Goal: Task Accomplishment & Management: Manage account settings

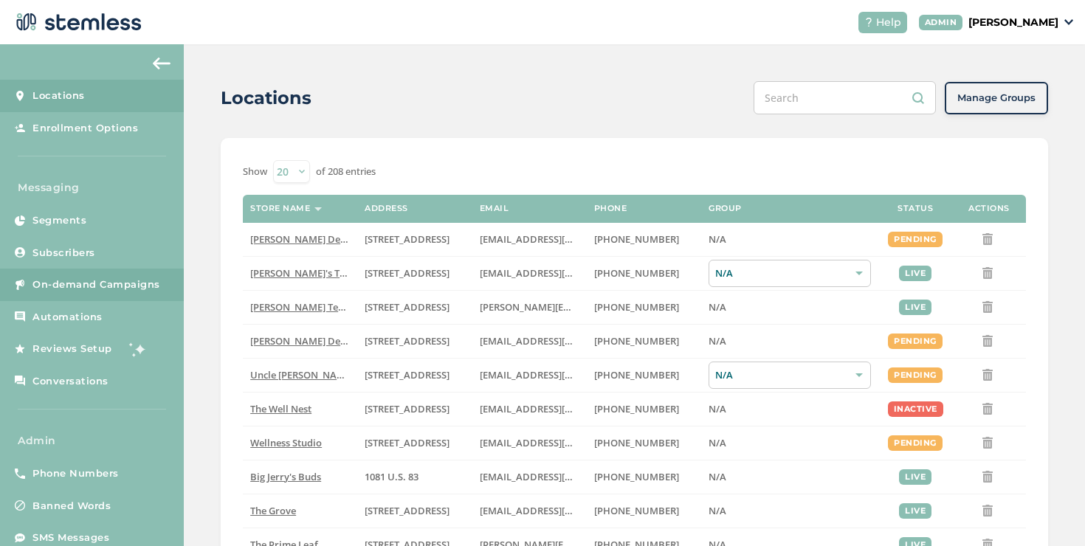
click at [155, 281] on span "On-demand Campaigns" at bounding box center [96, 285] width 128 height 15
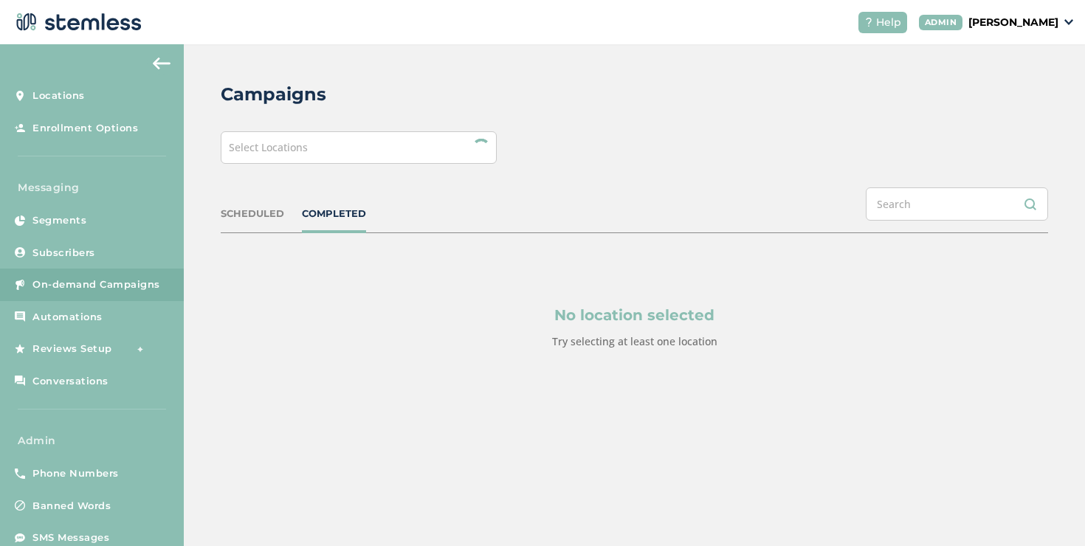
click at [297, 148] on span "Select Locations" at bounding box center [268, 147] width 79 height 14
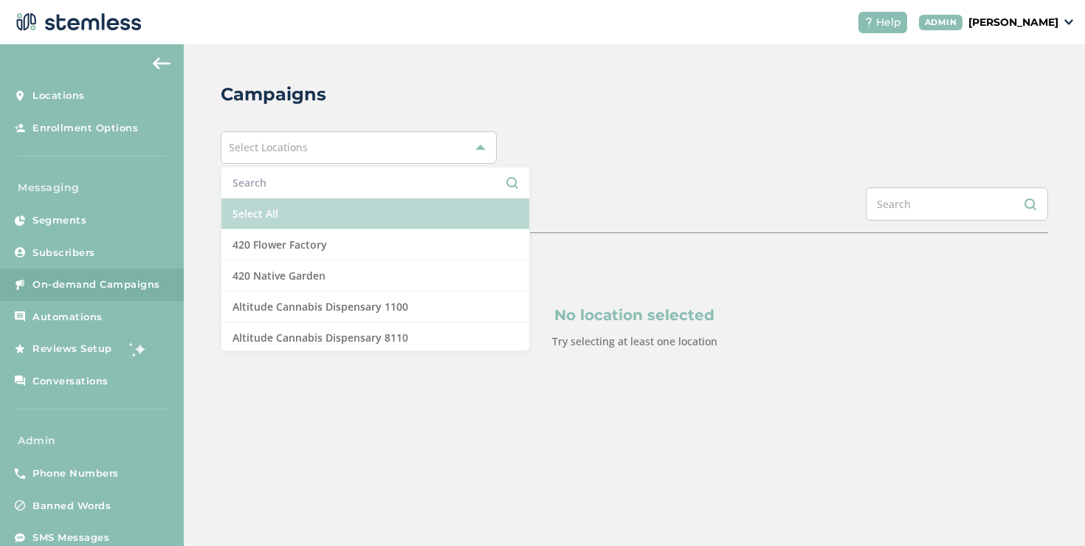
click at [271, 215] on li "Select All" at bounding box center [376, 214] width 308 height 31
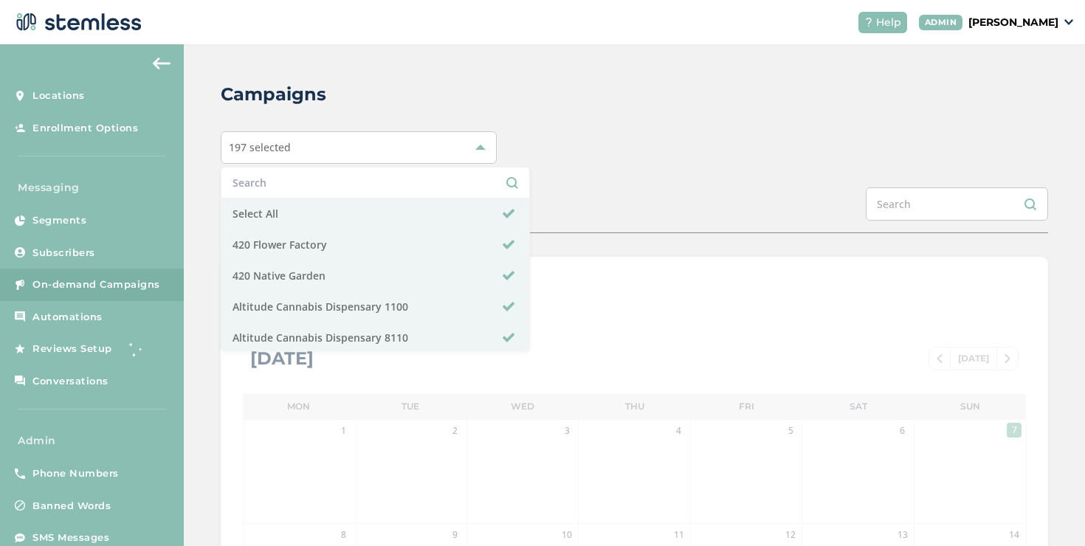
click at [580, 192] on div "SCHEDULED COMPLETED" at bounding box center [635, 211] width 828 height 46
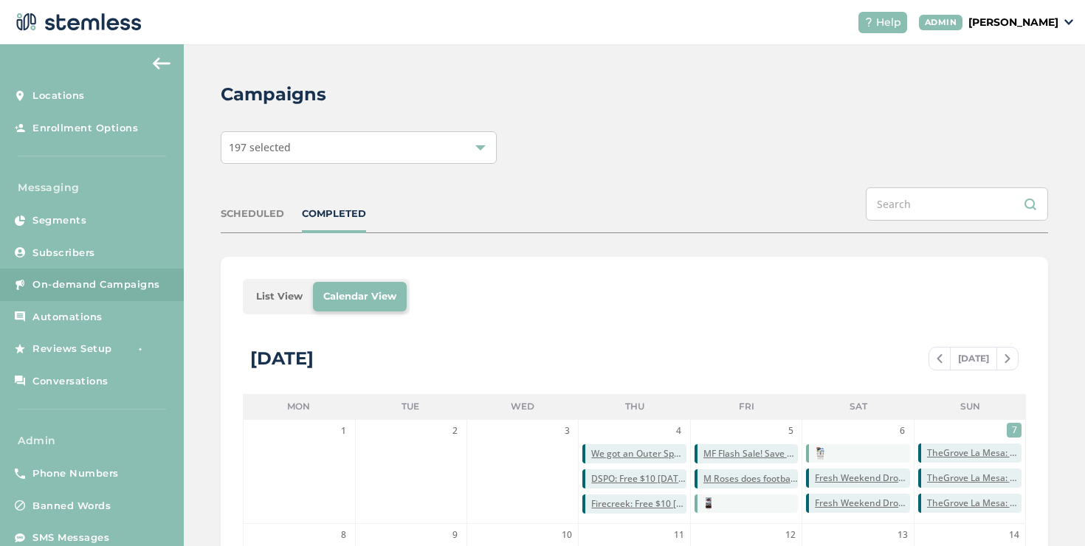
click at [266, 292] on li "List View" at bounding box center [279, 297] width 67 height 30
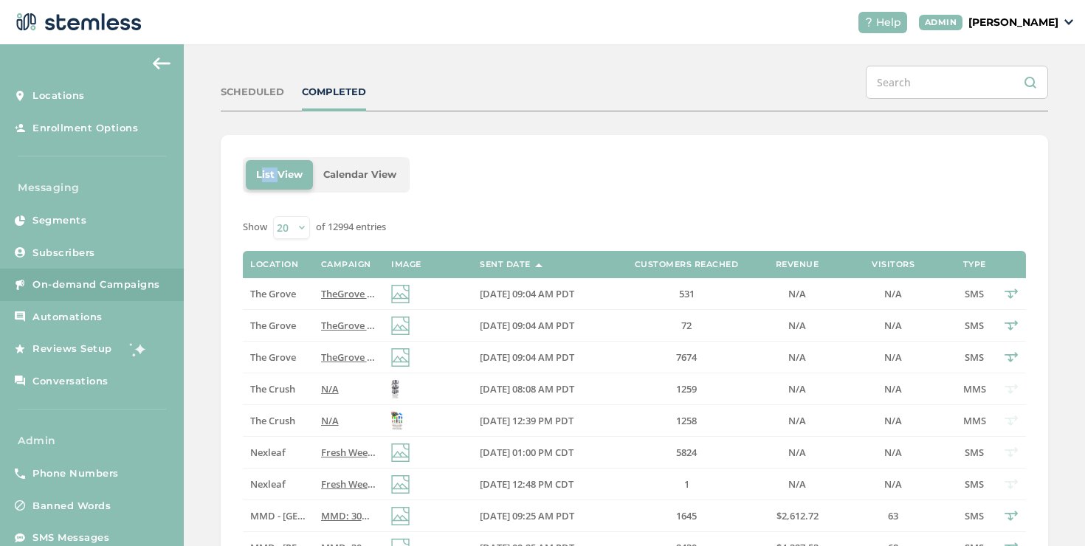
scroll to position [178, 0]
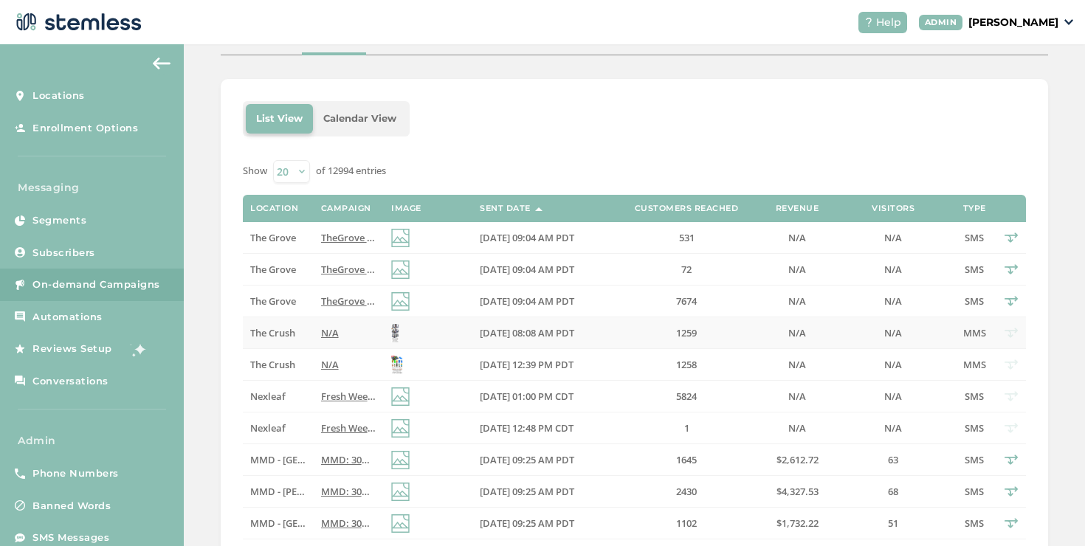
click at [454, 327] on td at bounding box center [428, 333] width 89 height 32
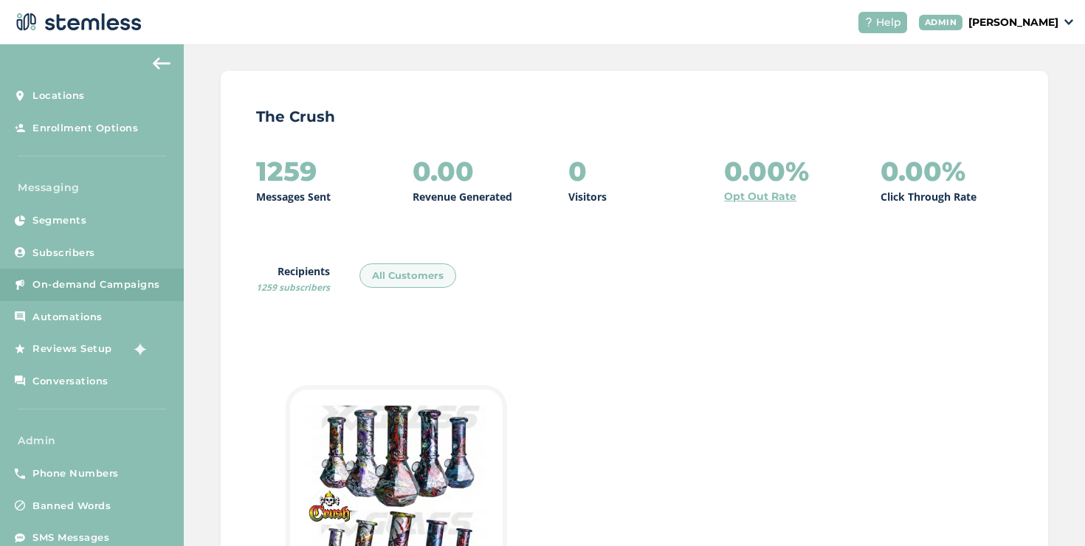
scroll to position [48, 0]
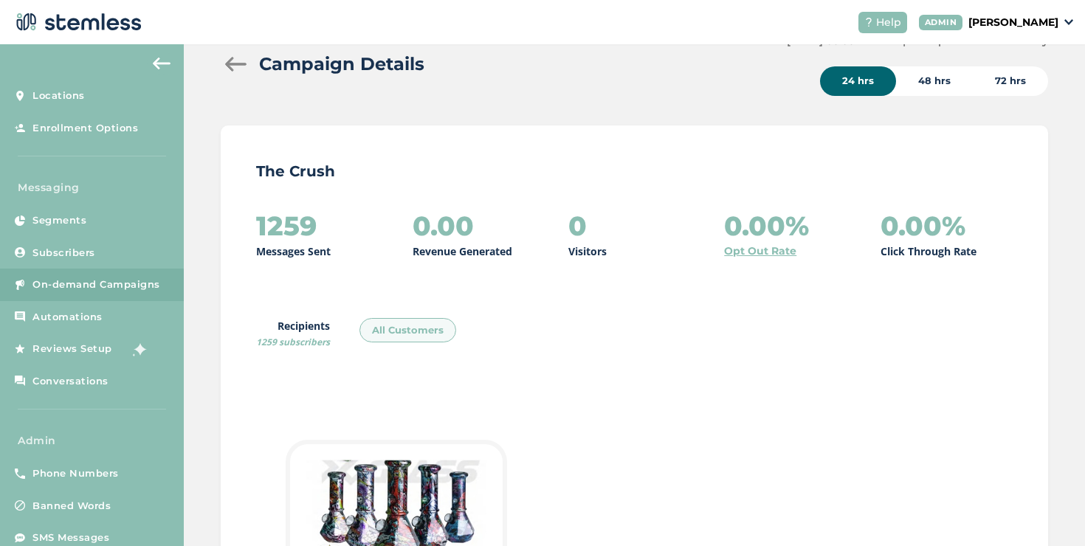
click at [240, 73] on div "Campaign Details" at bounding box center [470, 64] width 499 height 27
click at [240, 69] on div at bounding box center [236, 64] width 30 height 15
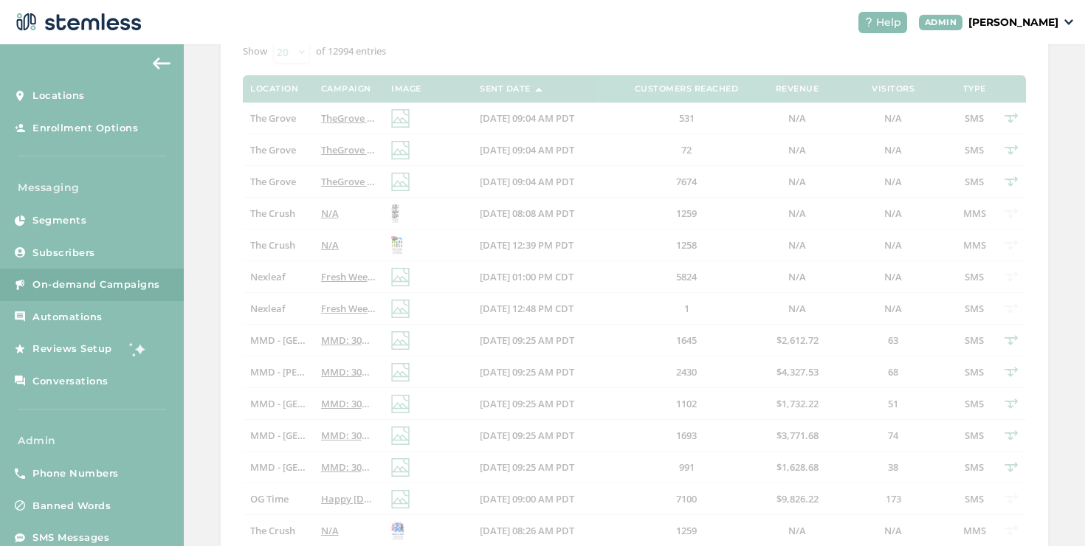
scroll to position [321, 0]
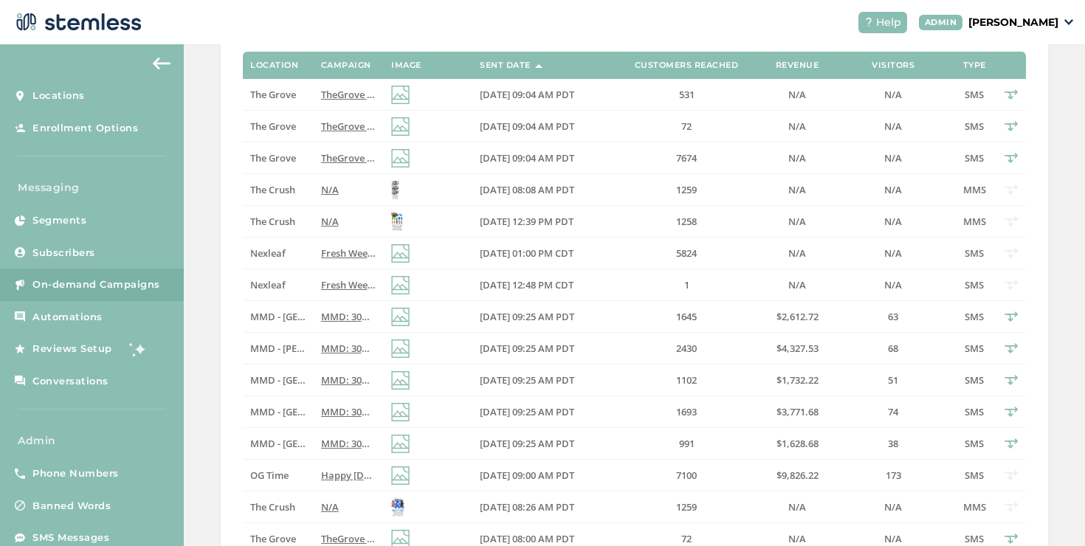
click at [375, 230] on td "N/A" at bounding box center [349, 222] width 70 height 32
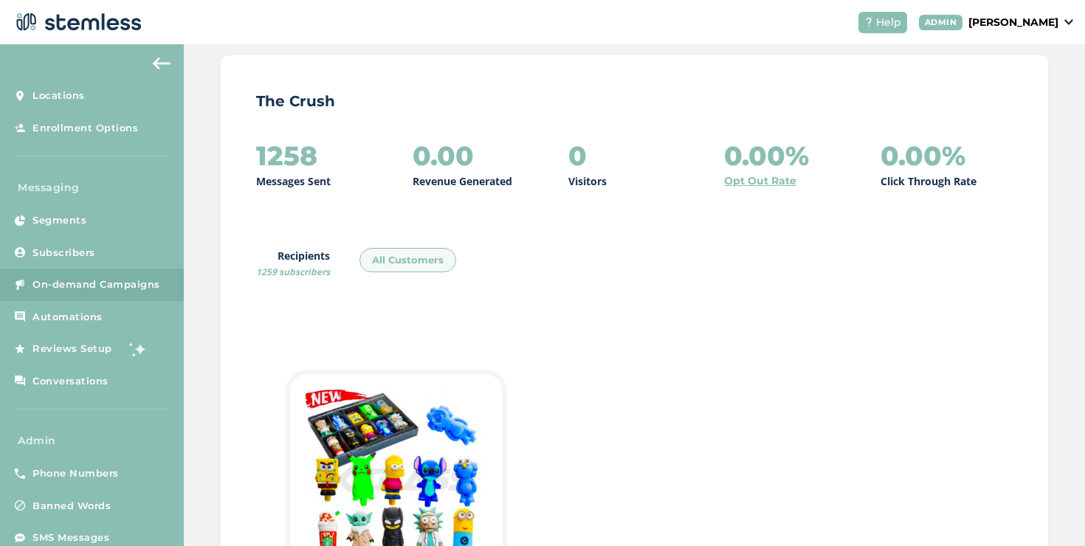
scroll to position [351, 0]
